Goal: Find contact information: Find contact information

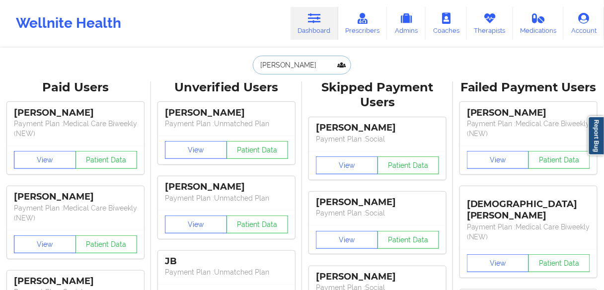
drag, startPoint x: 0, startPoint y: 0, endPoint x: 238, endPoint y: 63, distance: 246.4
click at [238, 63] on div "[PERSON_NAME] Paid Unverified Skipped Failed" at bounding box center [302, 65] width 199 height 19
paste input "[PERSON_NAME]"
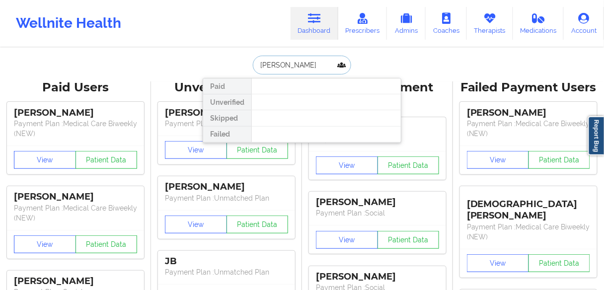
drag, startPoint x: 276, startPoint y: 65, endPoint x: 330, endPoint y: 64, distance: 54.1
click at [328, 64] on input "[PERSON_NAME]" at bounding box center [302, 65] width 98 height 19
type input "[PERSON_NAME]"
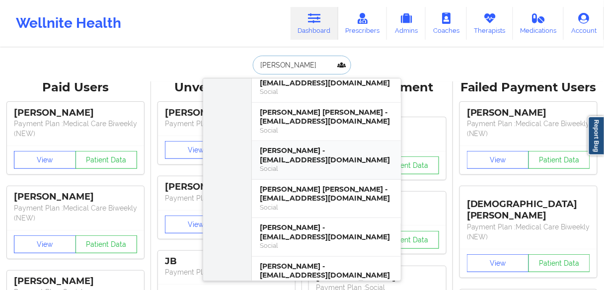
scroll to position [119, 0]
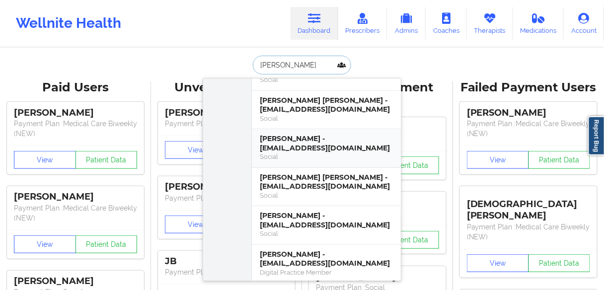
click at [305, 150] on div "[PERSON_NAME] - [EMAIL_ADDRESS][DOMAIN_NAME]" at bounding box center [326, 143] width 133 height 18
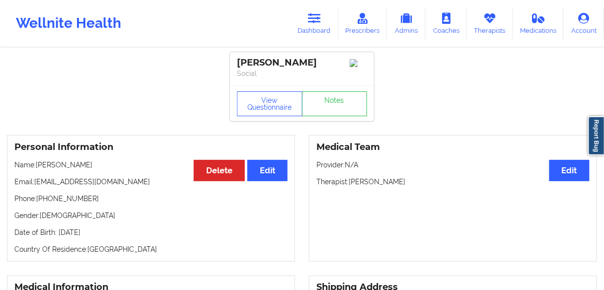
click at [69, 204] on p "Phone: [PHONE_NUMBER]" at bounding box center [150, 199] width 273 height 10
copy p "14072880615"
